Goal: Obtain resource: Obtain resource

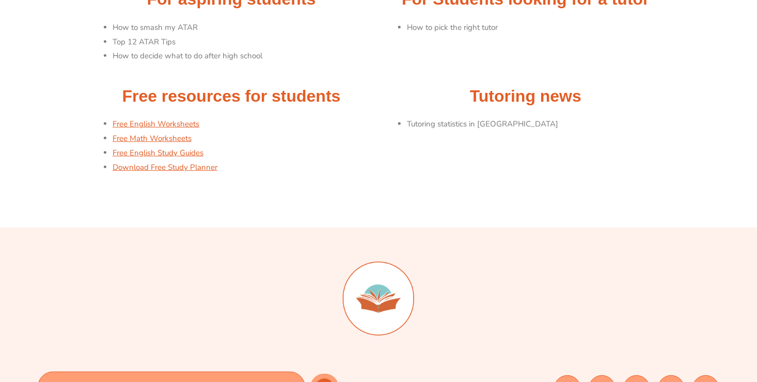
scroll to position [155, 0]
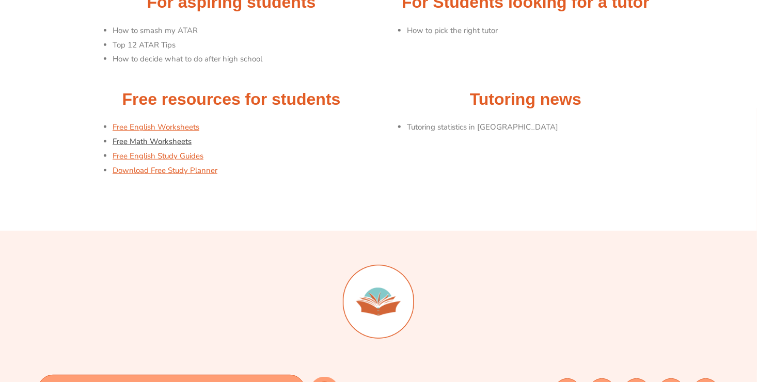
click at [171, 142] on link "Free Math Worksheets" at bounding box center [152, 141] width 79 height 10
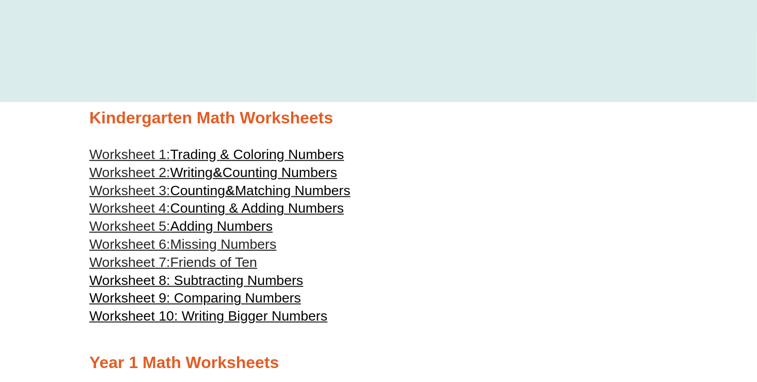
scroll to position [361, 0]
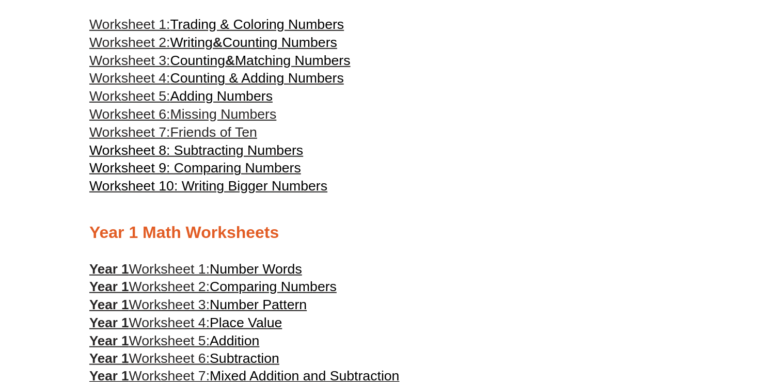
click at [264, 189] on span "Worksheet 10: Writing Bigger Numbers" at bounding box center [208, 185] width 238 height 15
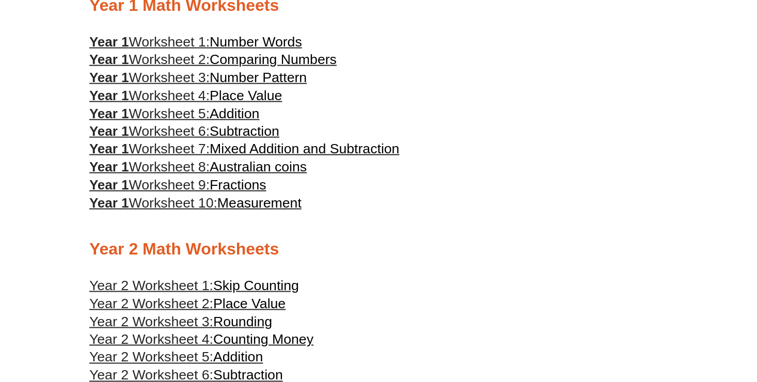
scroll to position [671, 0]
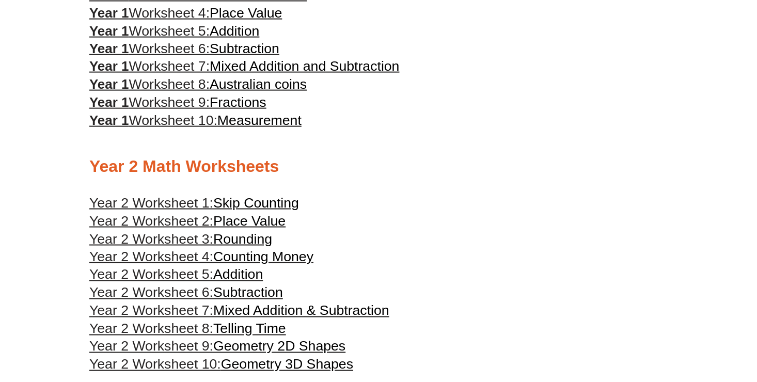
click at [248, 276] on span "Addition" at bounding box center [238, 274] width 50 height 15
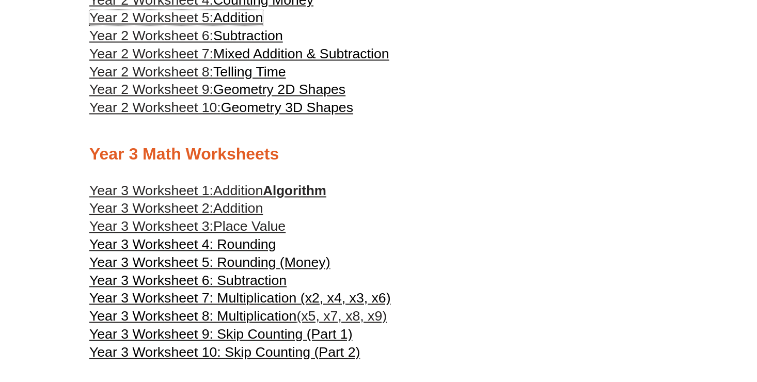
scroll to position [929, 0]
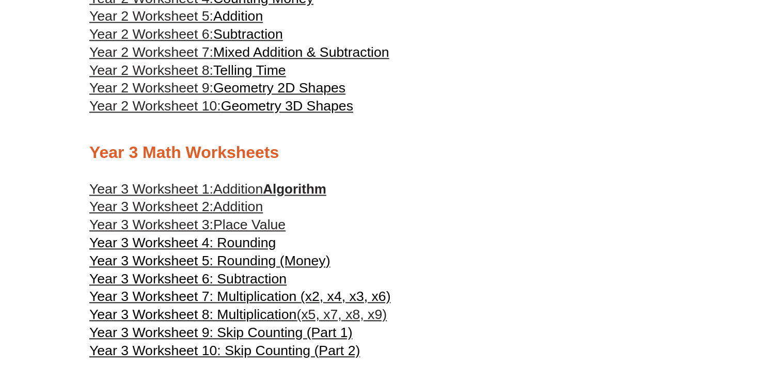
click at [240, 193] on span "Addition" at bounding box center [238, 189] width 50 height 15
click at [216, 214] on span "Addition" at bounding box center [238, 206] width 50 height 15
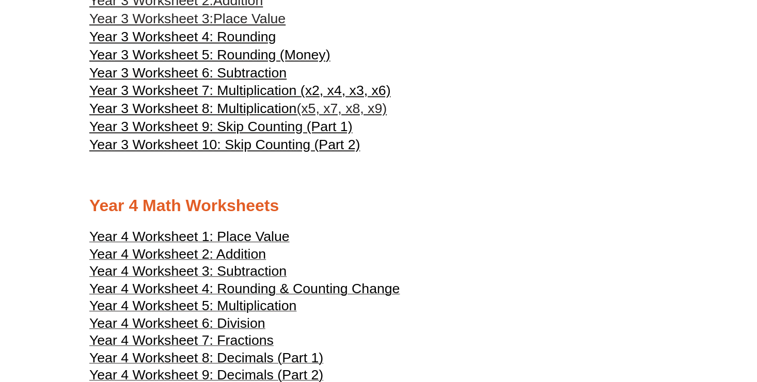
click at [272, 126] on span "Year 3 Worksheet 9: Skip Counting (Part 1)" at bounding box center [220, 126] width 263 height 15
click at [317, 144] on span "Year 3 Worksheet 10: Skip Counting (Part 2)" at bounding box center [224, 144] width 271 height 15
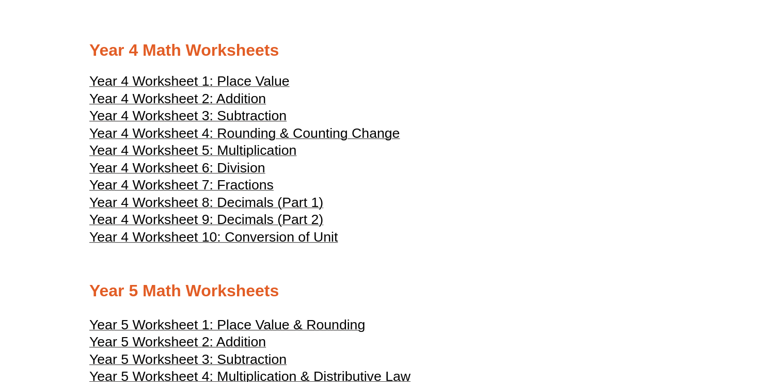
scroll to position [1291, 0]
click at [240, 94] on span "Year 4 Worksheet 2: Addition" at bounding box center [177, 98] width 177 height 15
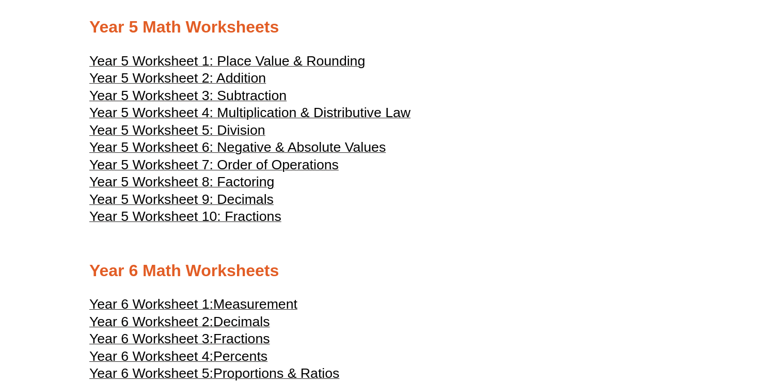
scroll to position [1549, 0]
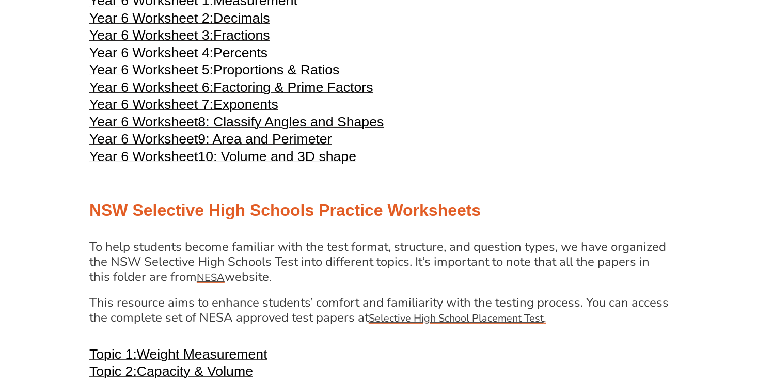
scroll to position [2117, 0]
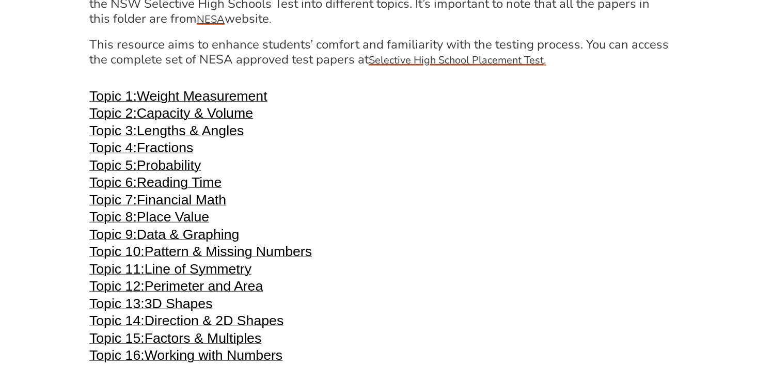
click at [263, 252] on span "Pattern & Missing Numbers" at bounding box center [228, 251] width 167 height 15
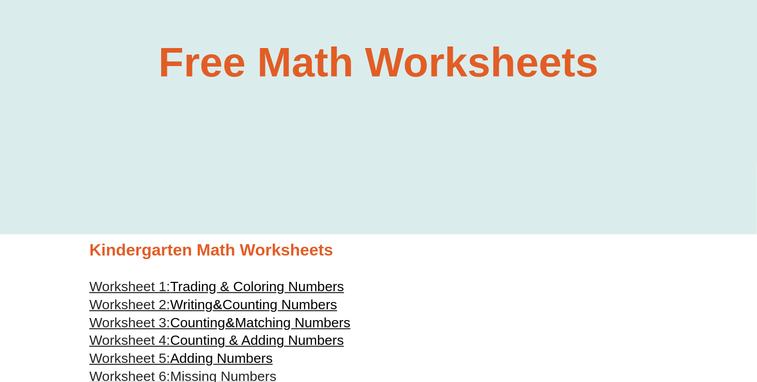
scroll to position [0, 0]
